Goal: Task Accomplishment & Management: Use online tool/utility

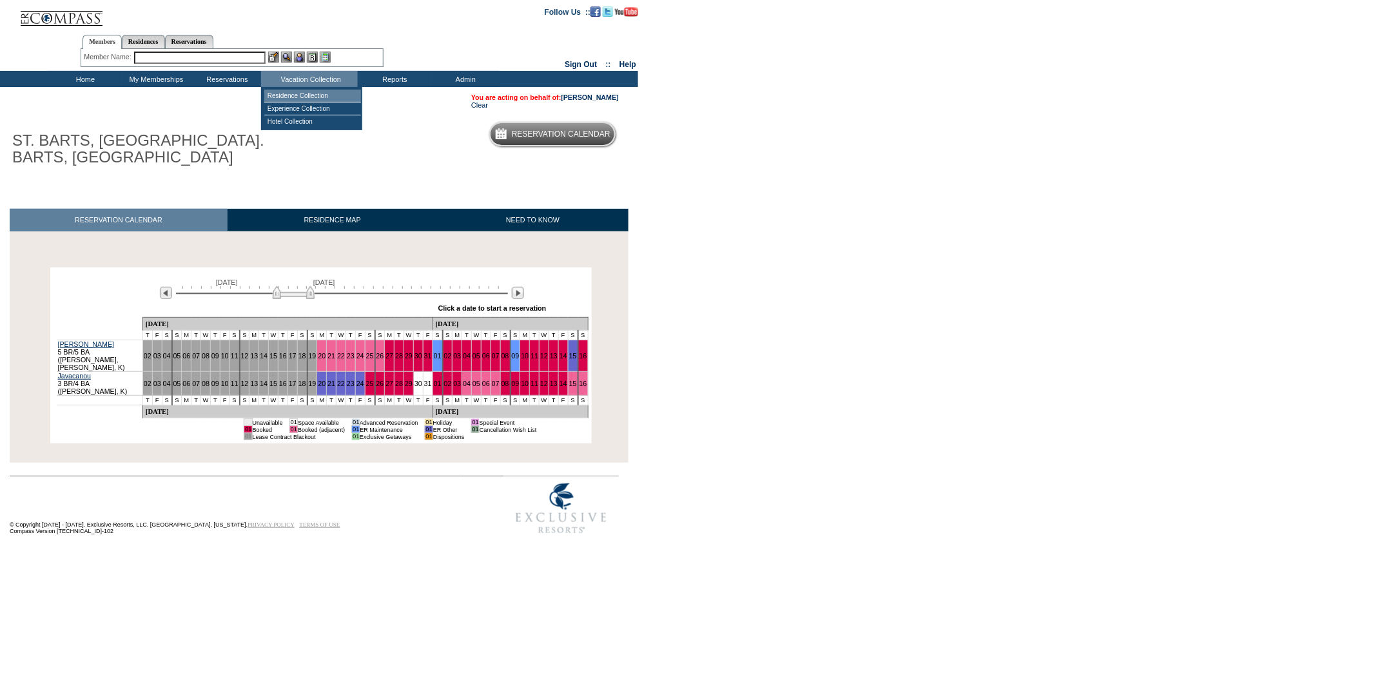
click at [313, 95] on td "Residence Collection" at bounding box center [312, 96] width 97 height 13
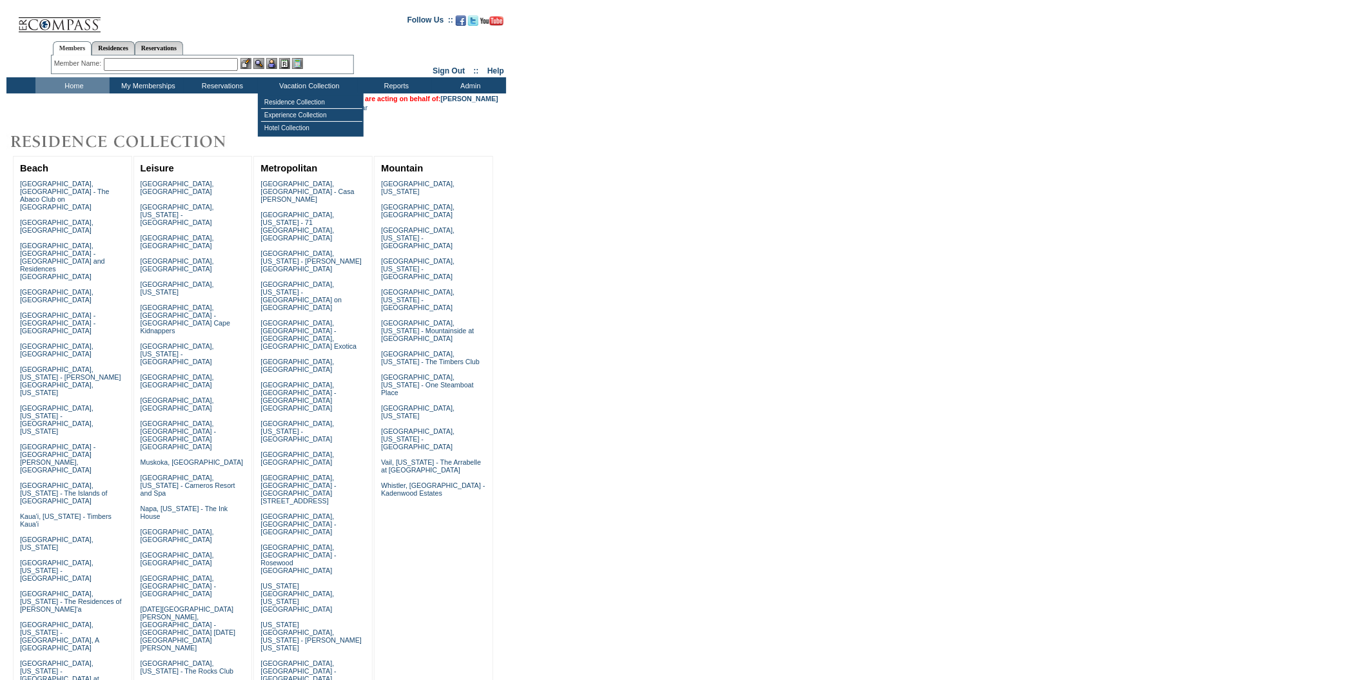
click at [230, 61] on input "text" at bounding box center [171, 64] width 134 height 13
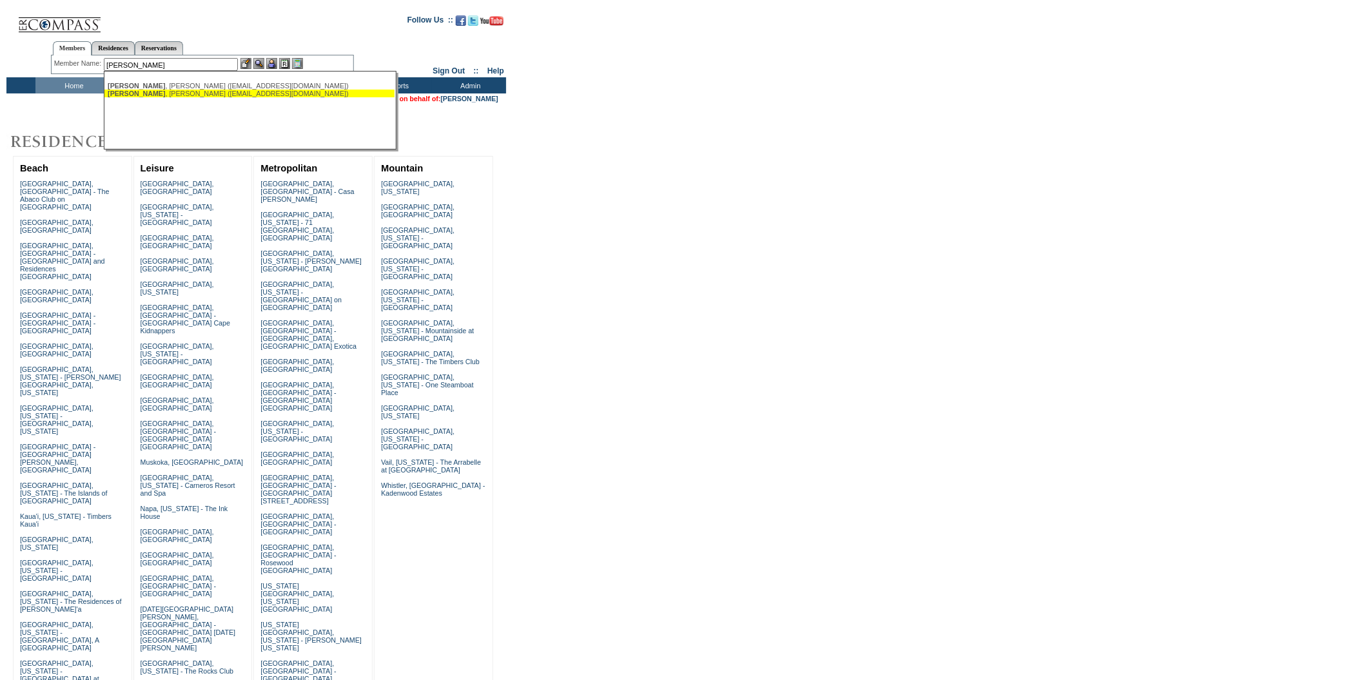
click at [211, 97] on ul "Jakel , jennifer (jennjakel13@gmail.com) Jakel , Robert (rkjakel@gmail.com)" at bounding box center [249, 90] width 290 height 22
click at [212, 97] on div "Jakel , Robert (rkjakel@gmail.com)" at bounding box center [250, 94] width 284 height 8
type input "Jakel, Robert (rkjakel@gmail.com)"
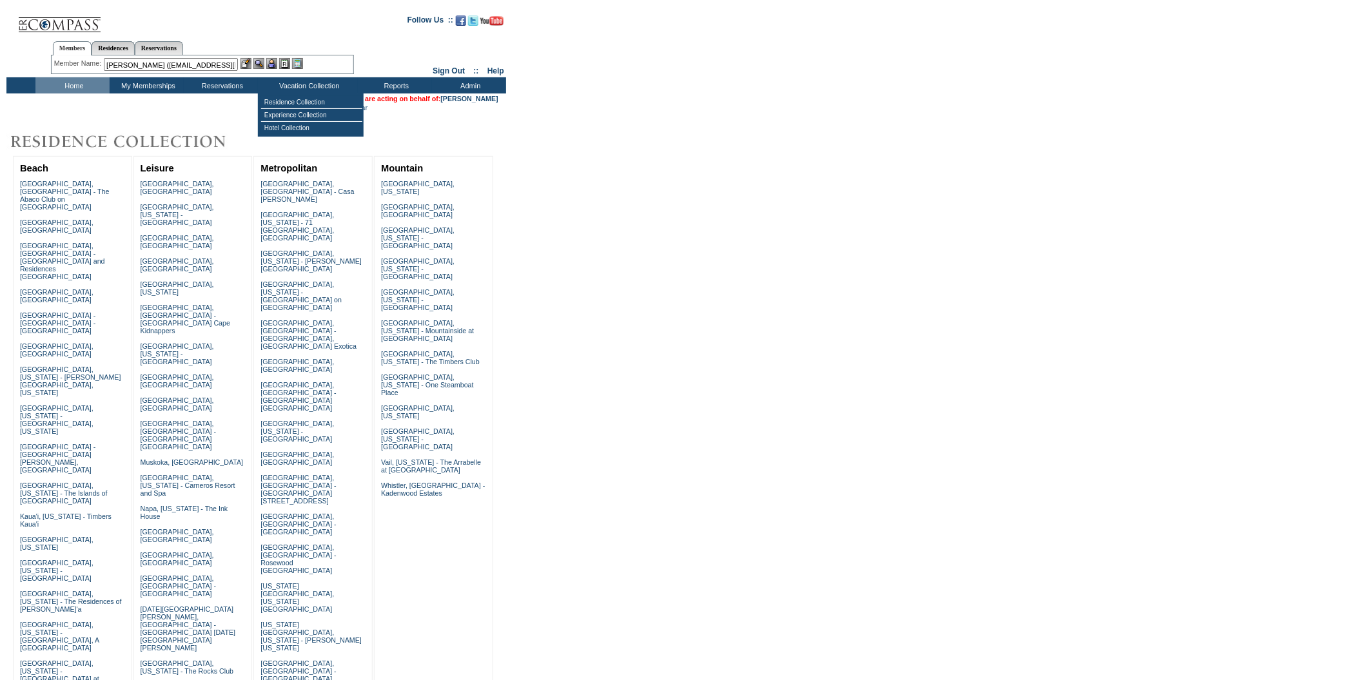
click at [274, 60] on img at bounding box center [271, 63] width 11 height 11
click at [260, 64] on img at bounding box center [258, 63] width 11 height 11
